Goal: Understand process/instructions: Learn how to perform a task or action

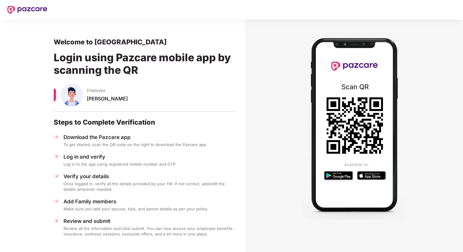
scroll to position [3, 0]
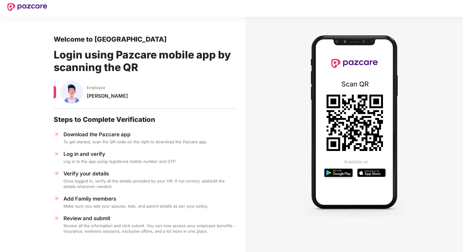
click at [94, 147] on div "Download the Pazcare app To get started, scan the QR code on the right to downl…" at bounding box center [145, 182] width 183 height 103
click at [116, 142] on div "To get started, scan the QR code on the right to download the Pazcare app." at bounding box center [150, 142] width 173 height 6
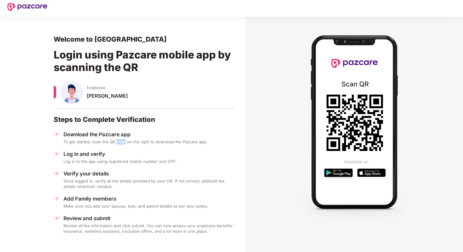
click at [116, 142] on div "To get started, scan the QR code on the right to download the Pazcare app." at bounding box center [150, 142] width 173 height 6
click at [115, 168] on div "Download the Pazcare app To get started, scan the QR code on the right to downl…" at bounding box center [145, 182] width 183 height 103
click at [109, 177] on div "Verify your details Once logged in, verify all the details provided by your HR.…" at bounding box center [145, 180] width 183 height 19
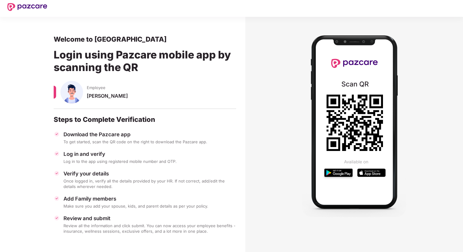
click at [109, 177] on div "Verify your details Once logged in, verify all the details provided by your HR.…" at bounding box center [145, 180] width 183 height 19
click at [133, 187] on div "Once logged in, verify all the details provided by your HR. If not correct, add…" at bounding box center [150, 184] width 173 height 11
click at [135, 186] on div "Once logged in, verify all the details provided by your HR. If not correct, add…" at bounding box center [150, 184] width 173 height 11
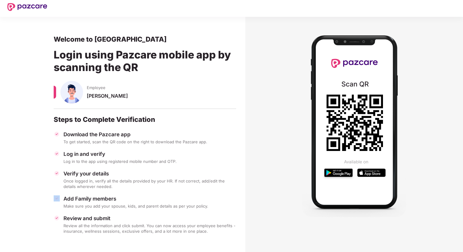
click at [148, 182] on div "Once logged in, verify all the details provided by your HR. If not correct, add…" at bounding box center [150, 184] width 173 height 11
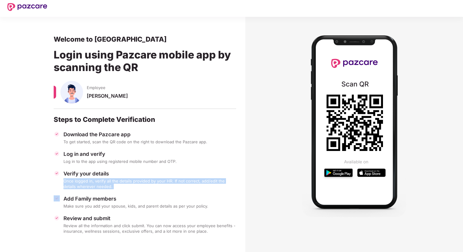
click at [172, 179] on div "Once logged in, verify all the details provided by your HR. If not correct, add…" at bounding box center [150, 184] width 173 height 11
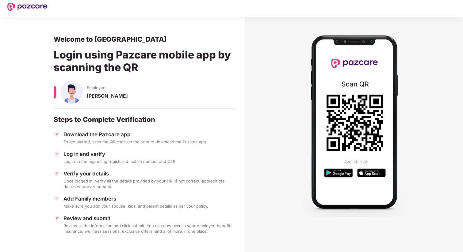
click at [172, 179] on div "Once logged in, verify all the details provided by your HR. If not correct, add…" at bounding box center [150, 184] width 173 height 11
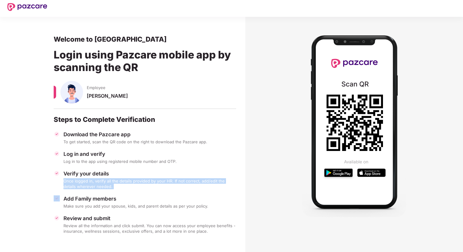
click at [114, 182] on div "Once logged in, verify all the details provided by your HR. If not correct, add…" at bounding box center [150, 184] width 173 height 11
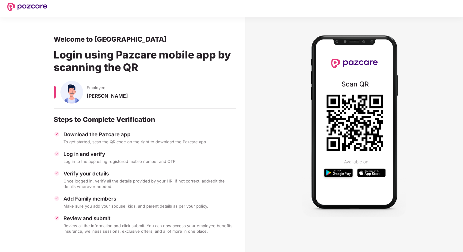
click at [114, 182] on div "Once logged in, verify all the details provided by your HR. If not correct, add…" at bounding box center [150, 184] width 173 height 11
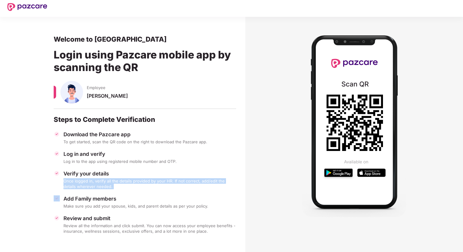
click at [81, 206] on div "Make sure you add your spouse, kids, and parent details as per your policy." at bounding box center [150, 207] width 173 height 6
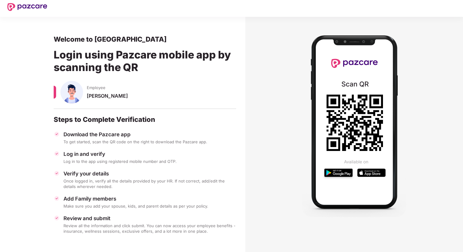
click at [81, 206] on div "Make sure you add your spouse, kids, and parent details as per your policy." at bounding box center [150, 207] width 173 height 6
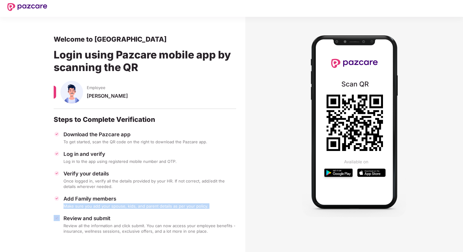
click at [123, 206] on div "Make sure you add your spouse, kids, and parent details as per your policy." at bounding box center [150, 207] width 173 height 6
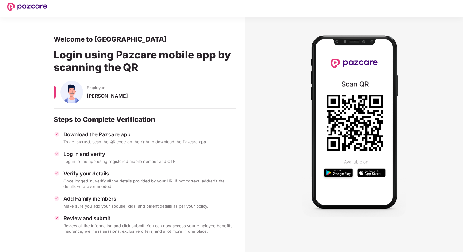
click at [123, 206] on div "Make sure you add your spouse, kids, and parent details as per your policy." at bounding box center [150, 207] width 173 height 6
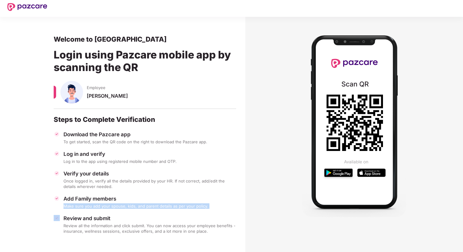
click at [141, 204] on div "Make sure you add your spouse, kids, and parent details as per your policy." at bounding box center [150, 207] width 173 height 6
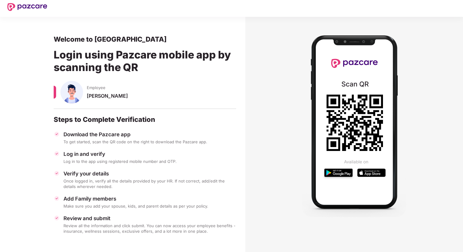
click at [141, 204] on div "Make sure you add your spouse, kids, and parent details as per your policy." at bounding box center [150, 207] width 173 height 6
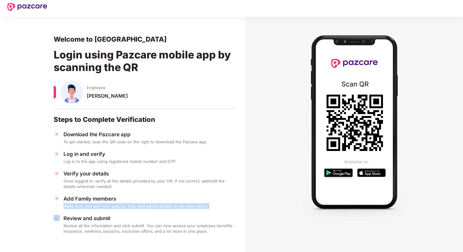
click at [85, 232] on div "Review all the information and click submit. You can now access your employee b…" at bounding box center [150, 228] width 173 height 11
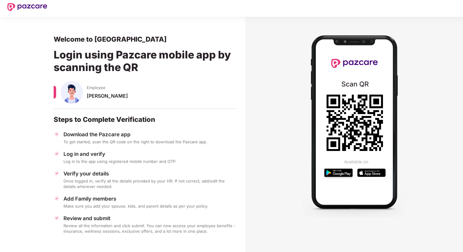
click at [85, 232] on div "Review all the information and click submit. You can now access your employee b…" at bounding box center [150, 228] width 173 height 11
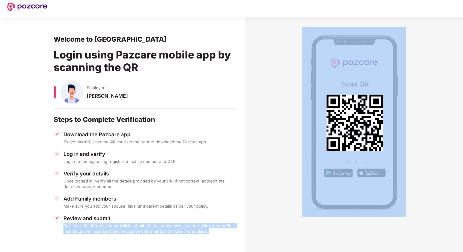
click at [109, 223] on div "Review and submit Review all the information and click submit. You can now acce…" at bounding box center [145, 224] width 183 height 19
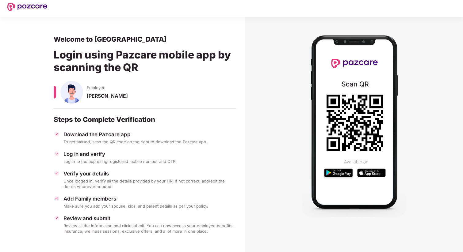
click at [109, 223] on div "Review and submit Review all the information and click submit. You can now acce…" at bounding box center [145, 224] width 183 height 19
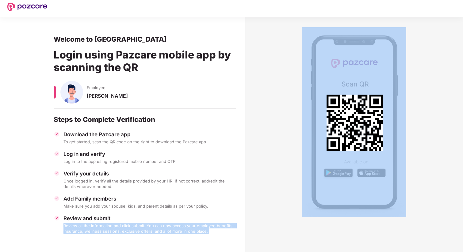
click at [147, 225] on div "Review all the information and click submit. You can now access your employee b…" at bounding box center [150, 228] width 173 height 11
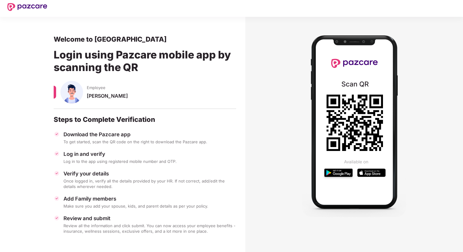
click at [147, 225] on div "Review all the information and click submit. You can now access your employee b…" at bounding box center [150, 228] width 173 height 11
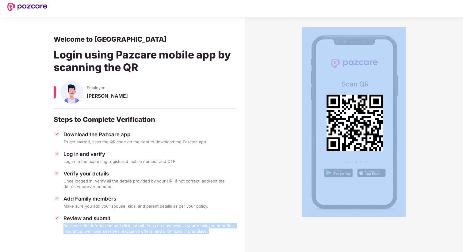
click at [125, 228] on div "Review all the information and click submit. You can now access your employee b…" at bounding box center [150, 228] width 173 height 11
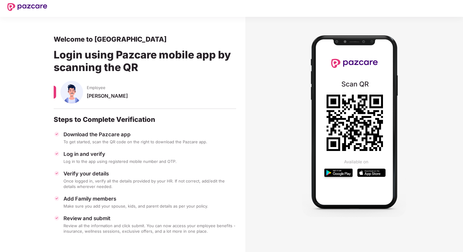
click at [125, 228] on div "Review all the information and click submit. You can now access your employee b…" at bounding box center [150, 228] width 173 height 11
